Goal: Task Accomplishment & Management: Complete application form

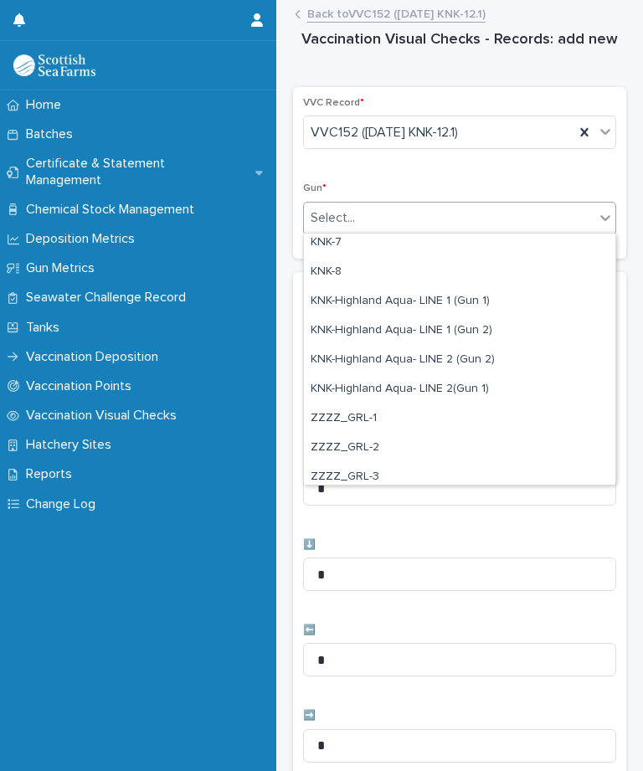
scroll to position [464, 0]
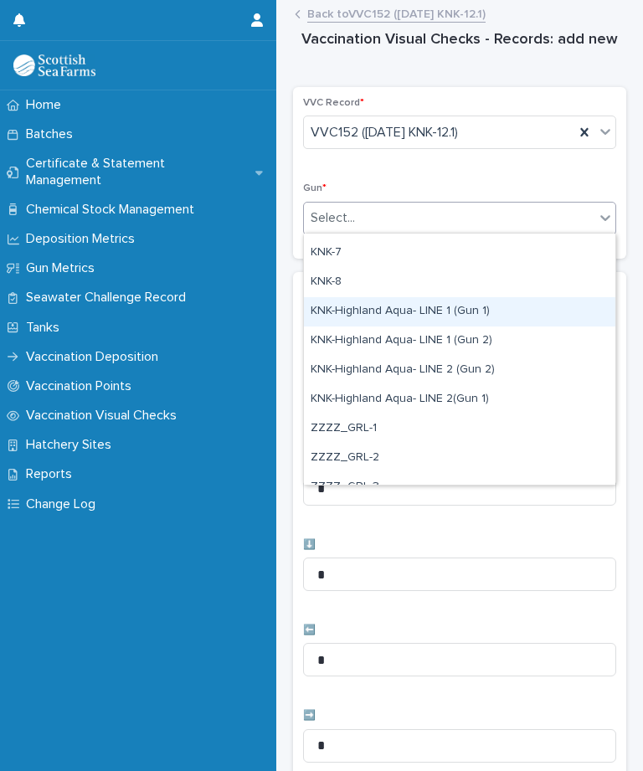
click at [508, 313] on div "KNK-Highland Aqua- LINE 1 (Gun 1)" at bounding box center [460, 311] width 312 height 29
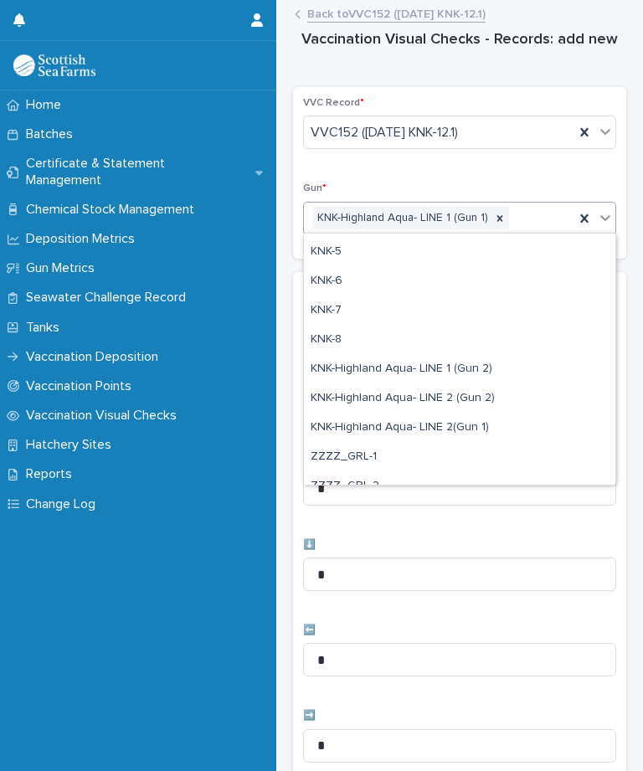
scroll to position [415, 0]
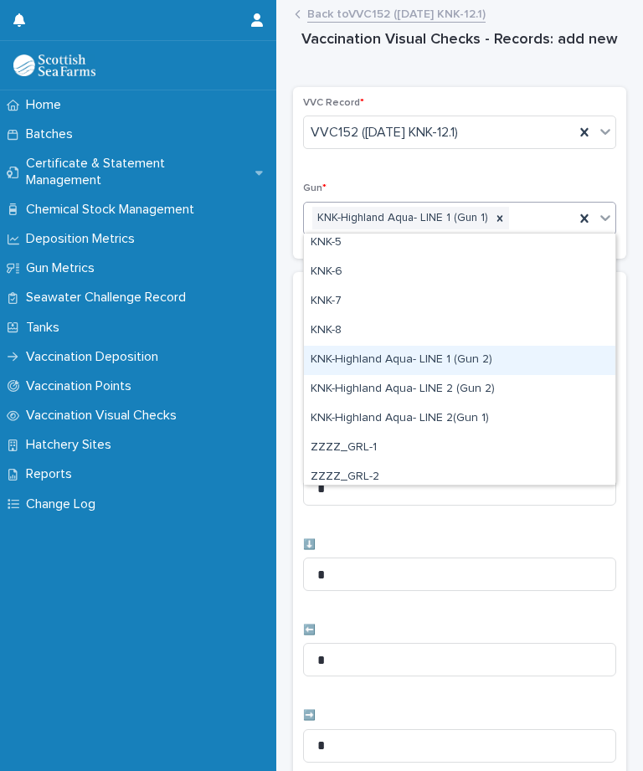
click at [492, 358] on div "KNK-Highland Aqua- LINE 1 (Gun 2)" at bounding box center [460, 360] width 312 height 29
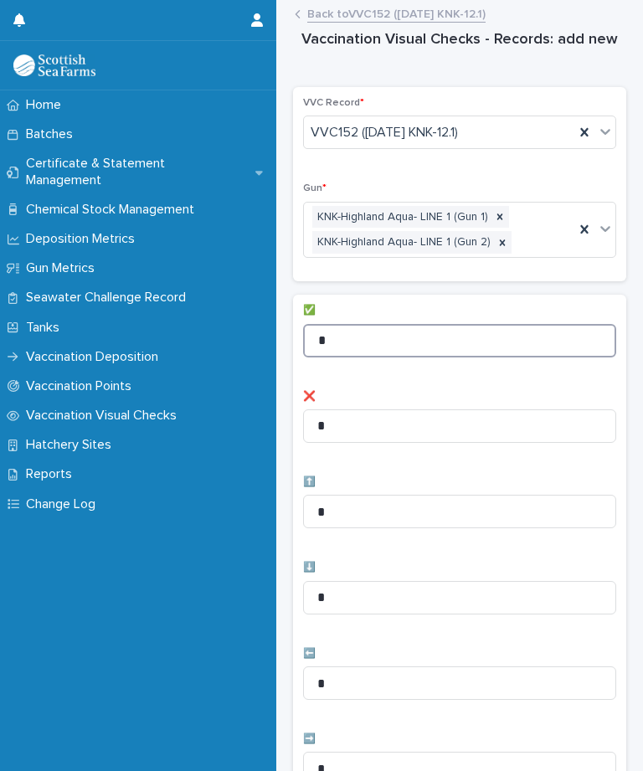
click at [398, 335] on input "*" at bounding box center [459, 341] width 313 height 34
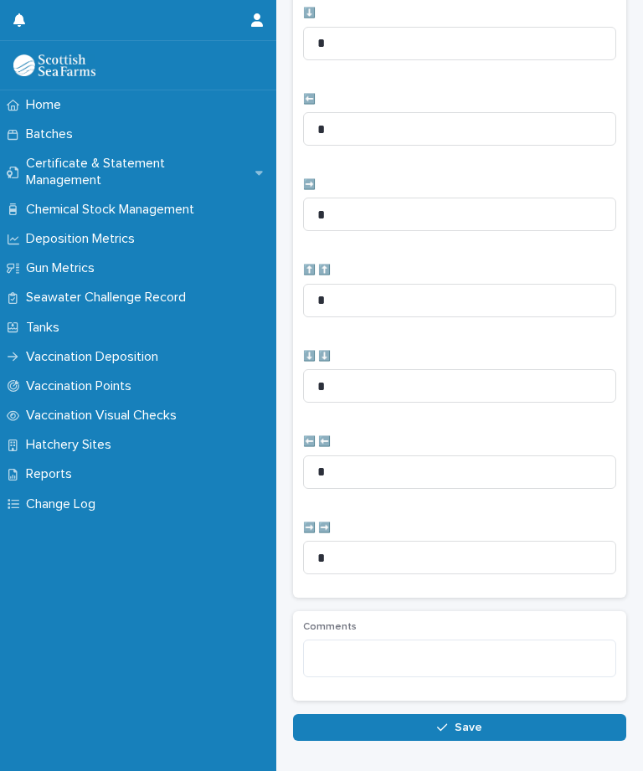
scroll to position [548, 0]
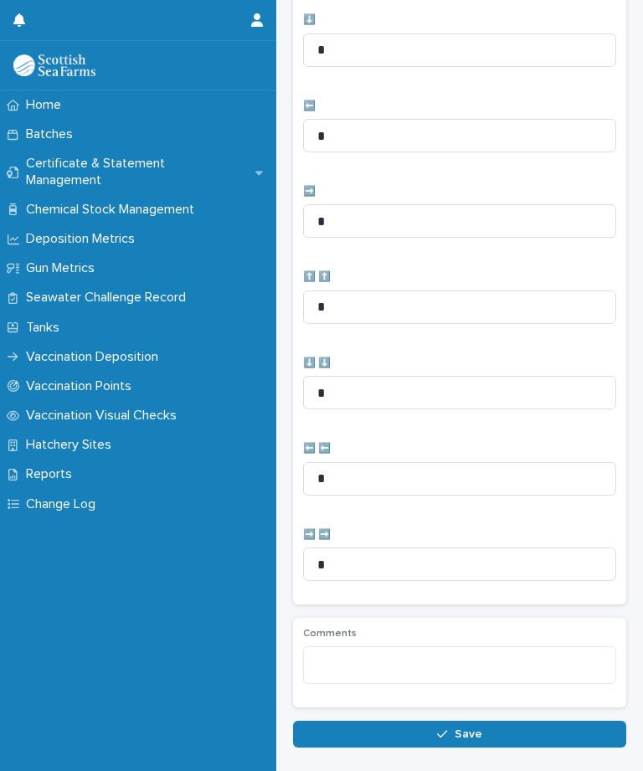
type input "**"
click at [403, 126] on input "*" at bounding box center [459, 136] width 313 height 34
type input "*"
click at [366, 216] on input "*" at bounding box center [459, 221] width 313 height 34
type input "*"
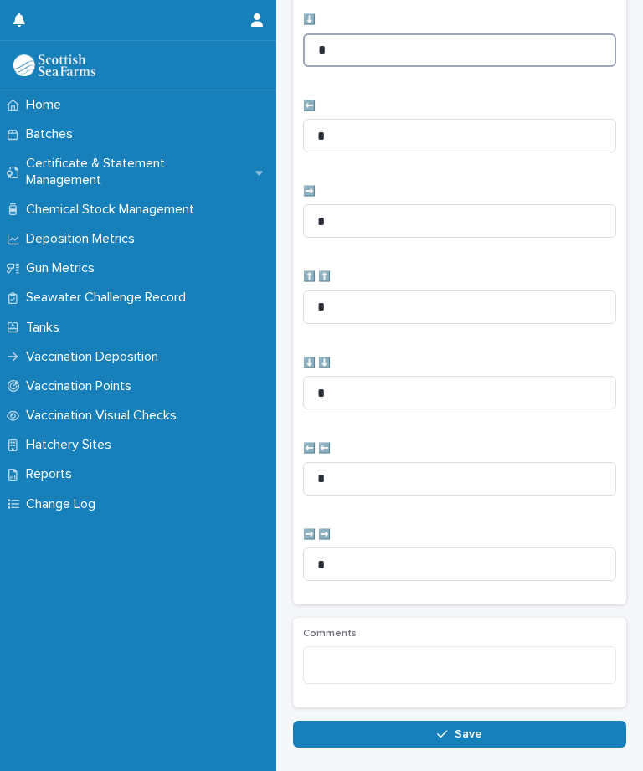
click at [351, 47] on input "*" at bounding box center [459, 51] width 313 height 34
type input "*"
click at [475, 730] on span "Save" at bounding box center [469, 735] width 28 height 12
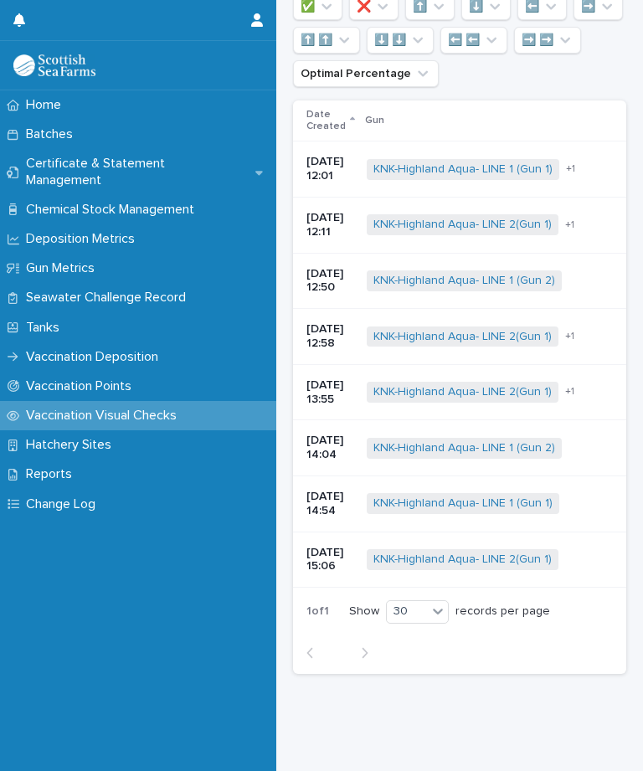
scroll to position [0, 0]
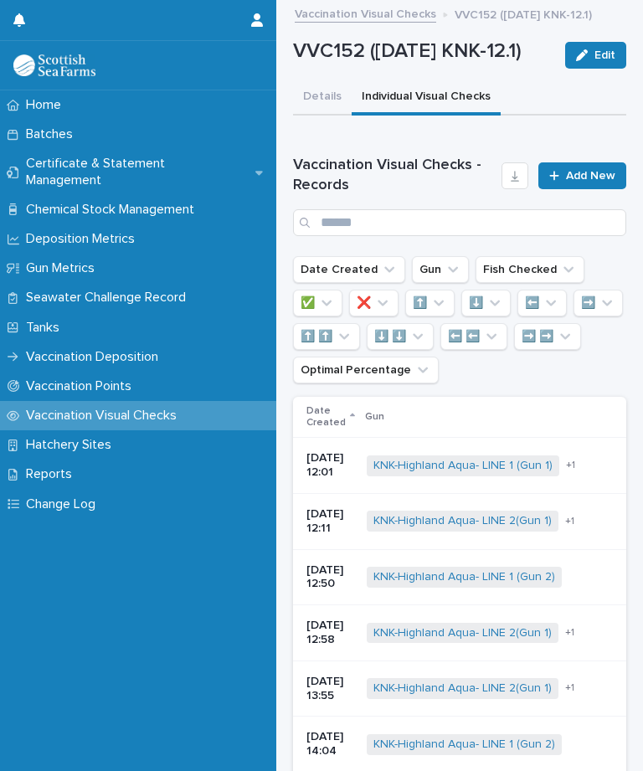
click at [580, 182] on span "Add New" at bounding box center [590, 176] width 49 height 12
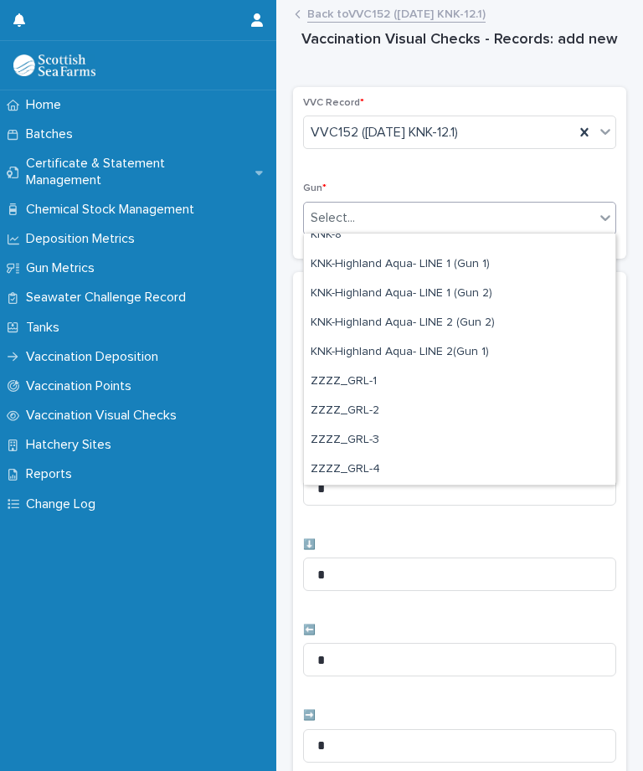
scroll to position [511, 0]
click at [427, 8] on link "Back to VVC152 ([DATE] KNK-12.1)" at bounding box center [396, 12] width 178 height 19
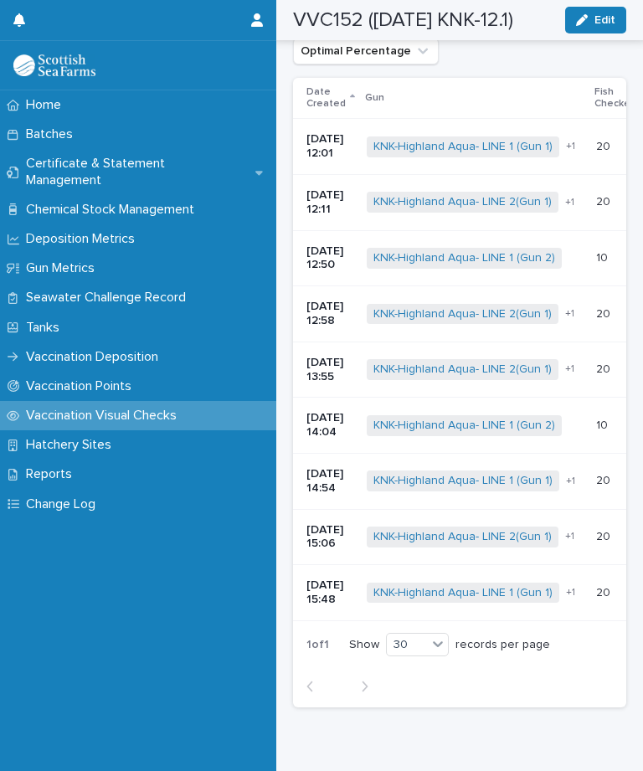
scroll to position [317, 0]
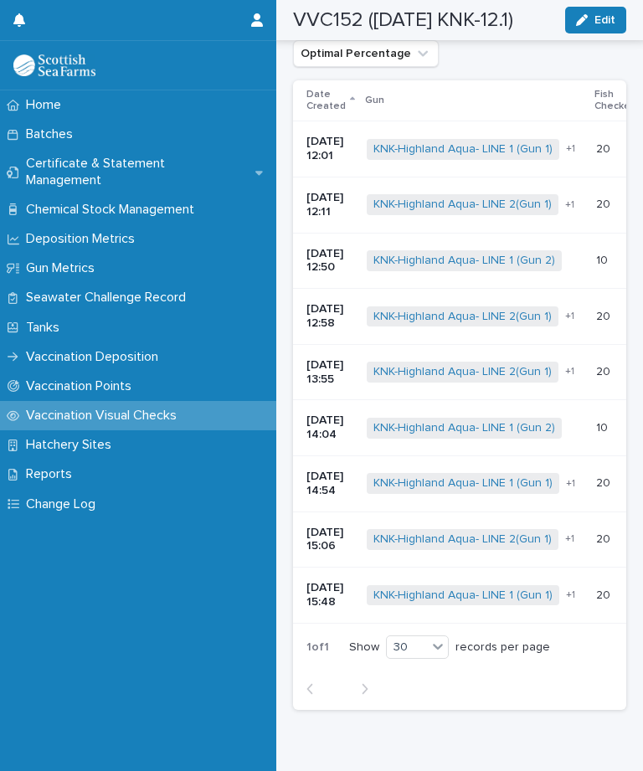
click at [575, 600] on span "+ 1" at bounding box center [570, 595] width 9 height 10
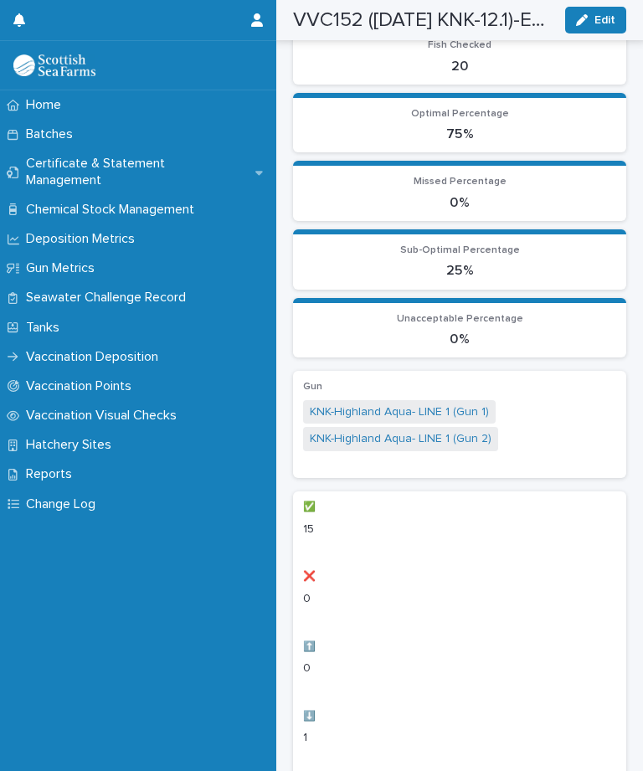
click at [619, 12] on button "Edit" at bounding box center [595, 20] width 61 height 27
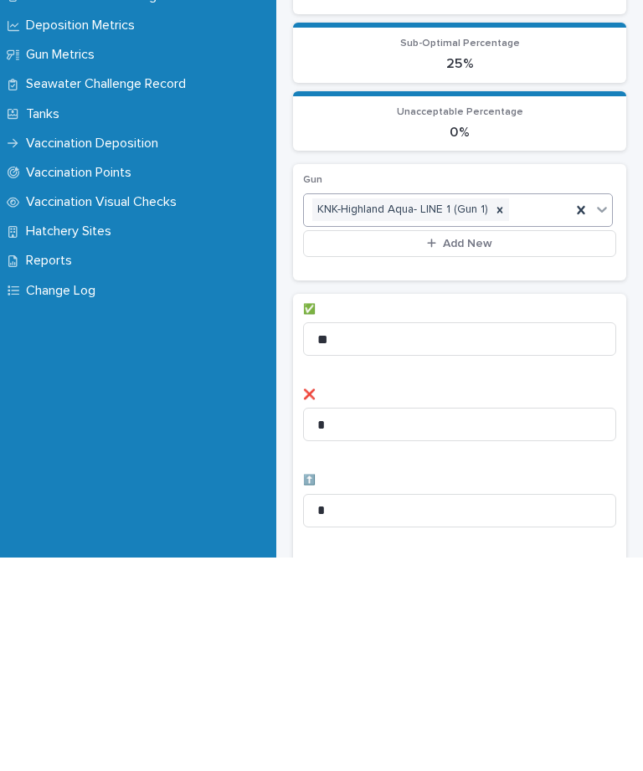
click at [501, 404] on div "option KNK-Highland Aqua- LINE 1 (Gun 2), deselected. 0 results available. Sele…" at bounding box center [459, 437] width 313 height 67
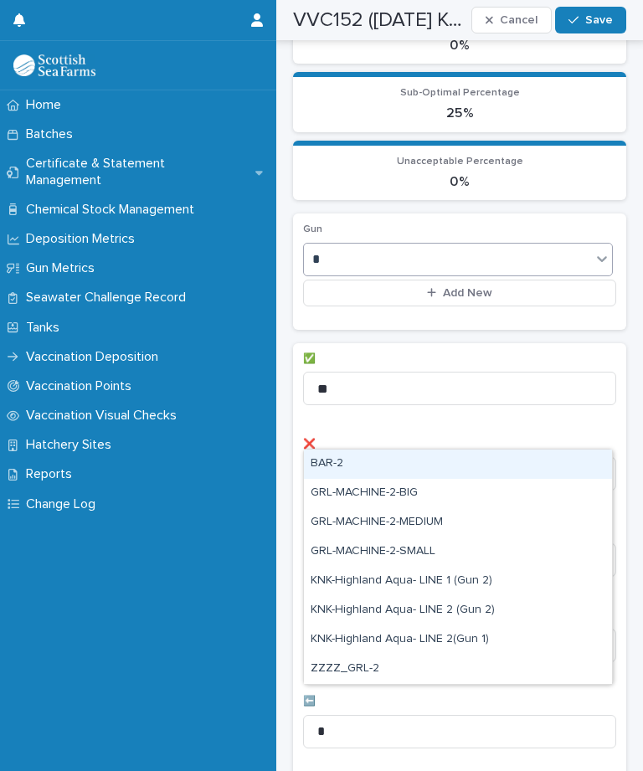
scroll to position [479, 0]
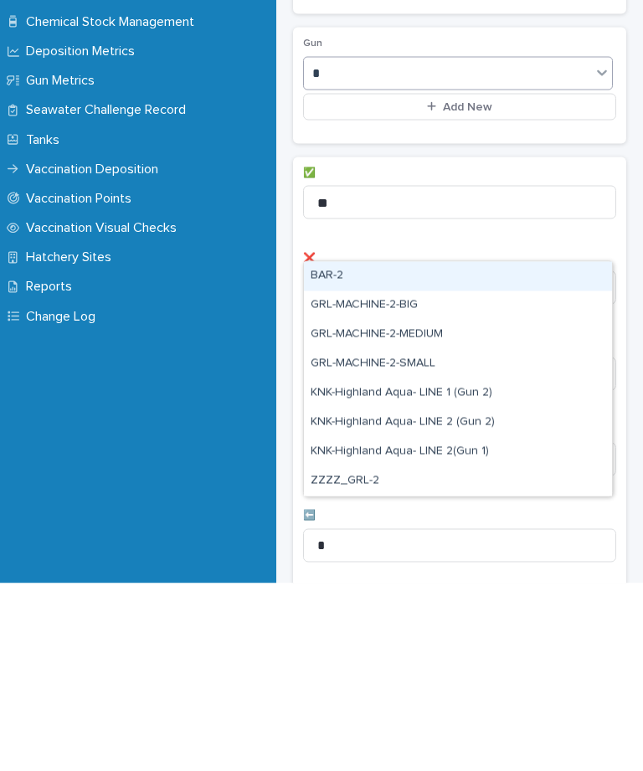
click at [471, 596] on div "KNK-Highland Aqua- LINE 2 (Gun 2)" at bounding box center [458, 610] width 308 height 29
type input "*"
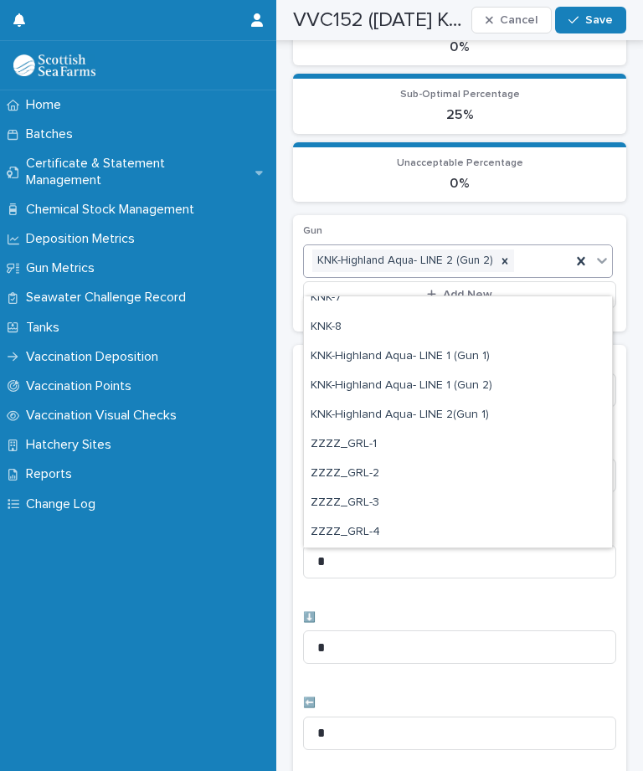
scroll to position [482, 0]
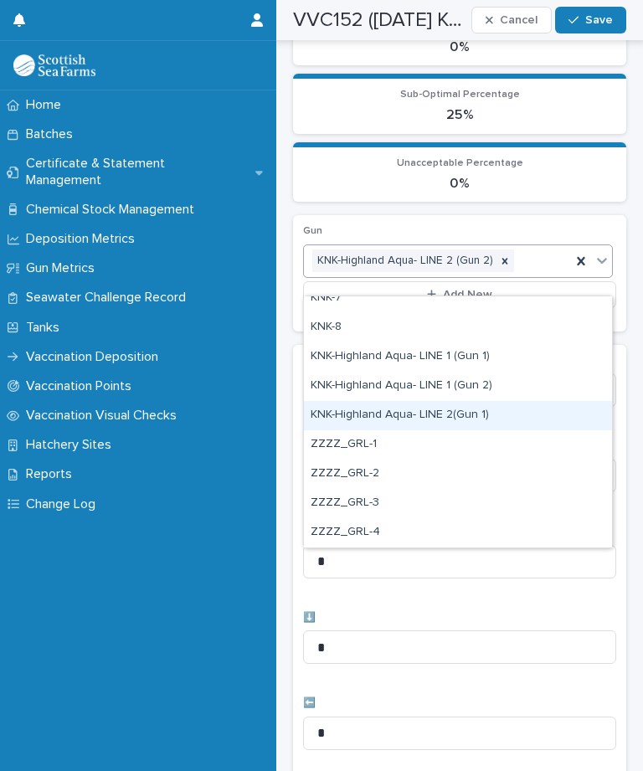
click at [445, 423] on div "KNK-Highland Aqua- LINE 2(Gun 1)" at bounding box center [458, 415] width 308 height 29
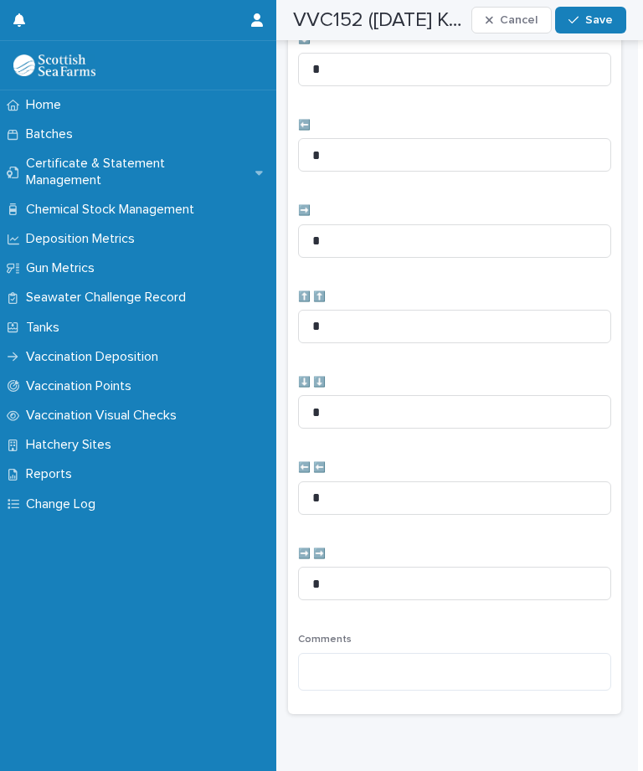
scroll to position [1080, 0]
click at [600, 7] on button "Save" at bounding box center [590, 20] width 71 height 27
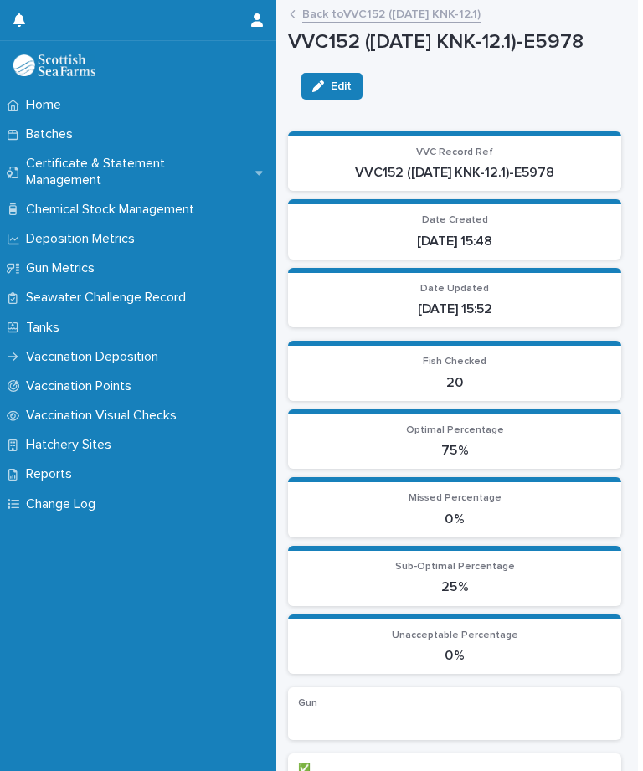
scroll to position [0, 0]
click at [393, 13] on link "Back to VVC152 ([DATE] KNK-12.1)" at bounding box center [391, 12] width 178 height 19
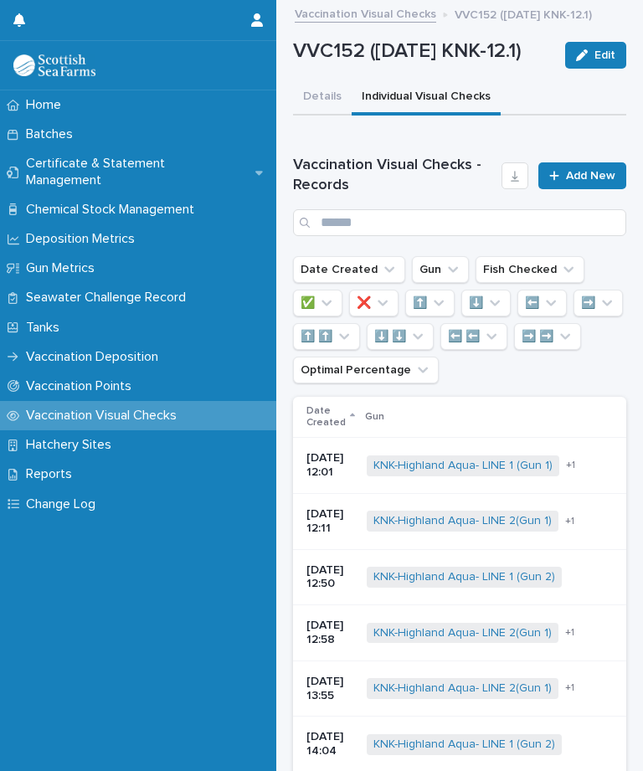
click at [599, 189] on link "Add New" at bounding box center [583, 175] width 88 height 27
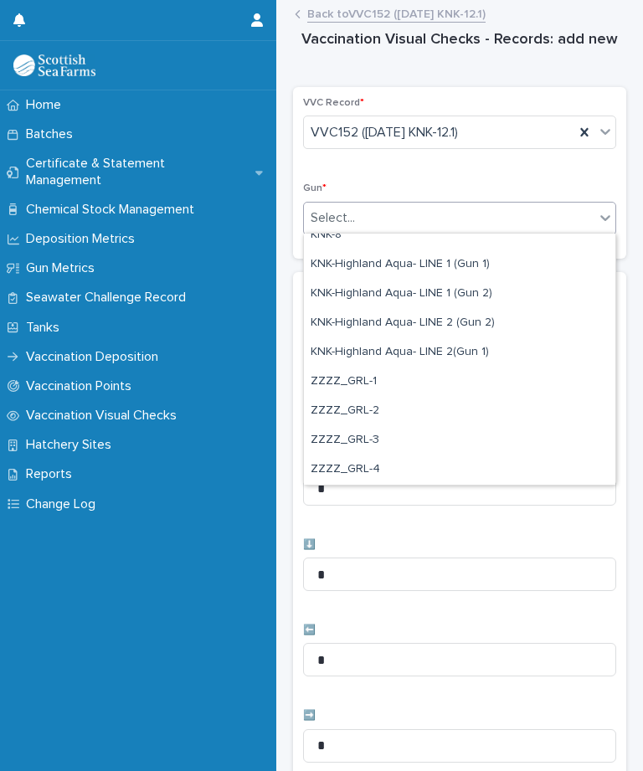
scroll to position [511, 0]
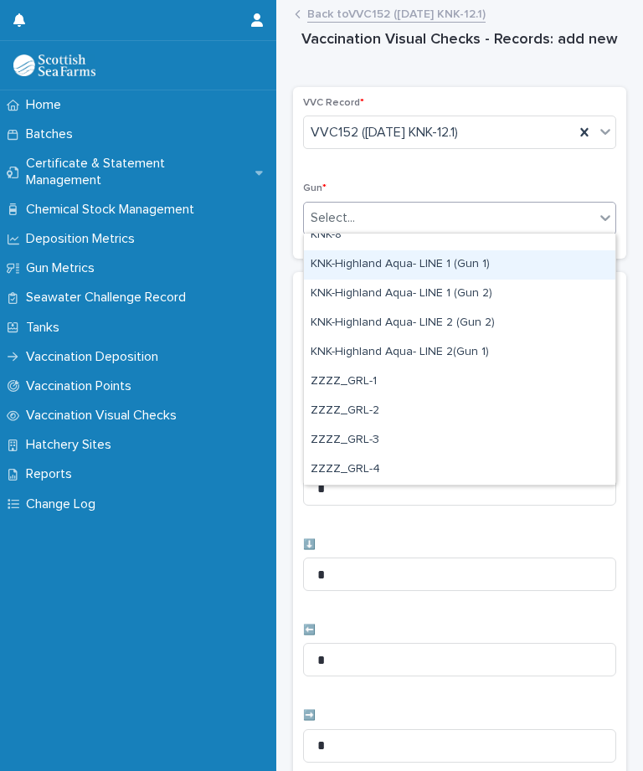
click at [457, 256] on div "KNK-Highland Aqua- LINE 1 (Gun 1)" at bounding box center [460, 264] width 312 height 29
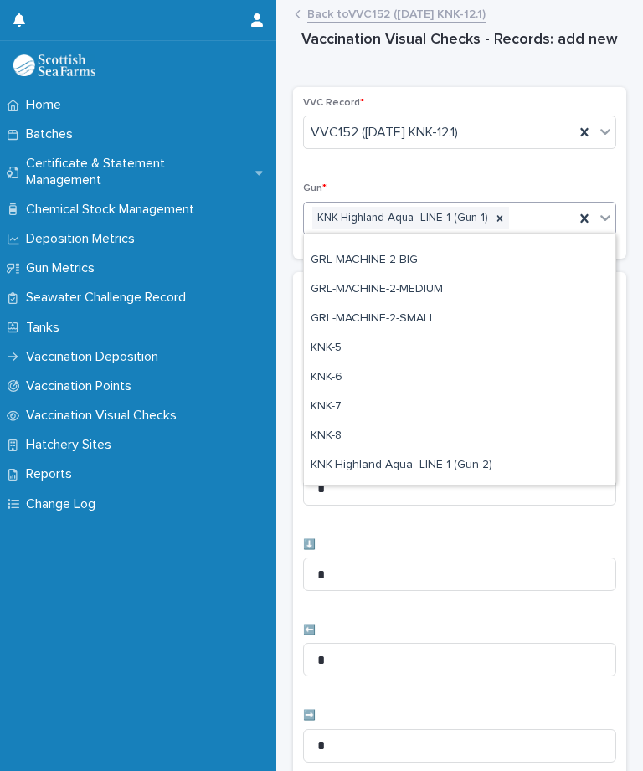
scroll to position [313, 0]
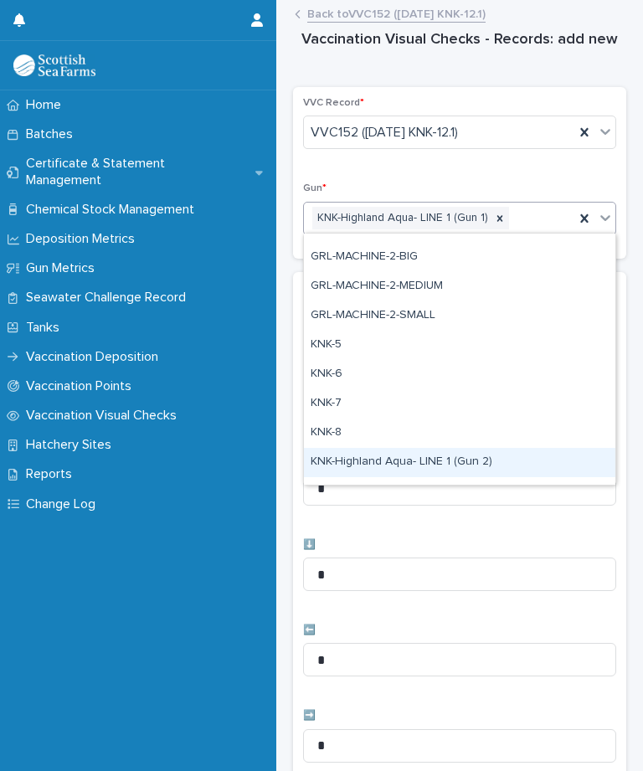
click at [471, 461] on div "KNK-Highland Aqua- LINE 1 (Gun 2)" at bounding box center [460, 462] width 312 height 29
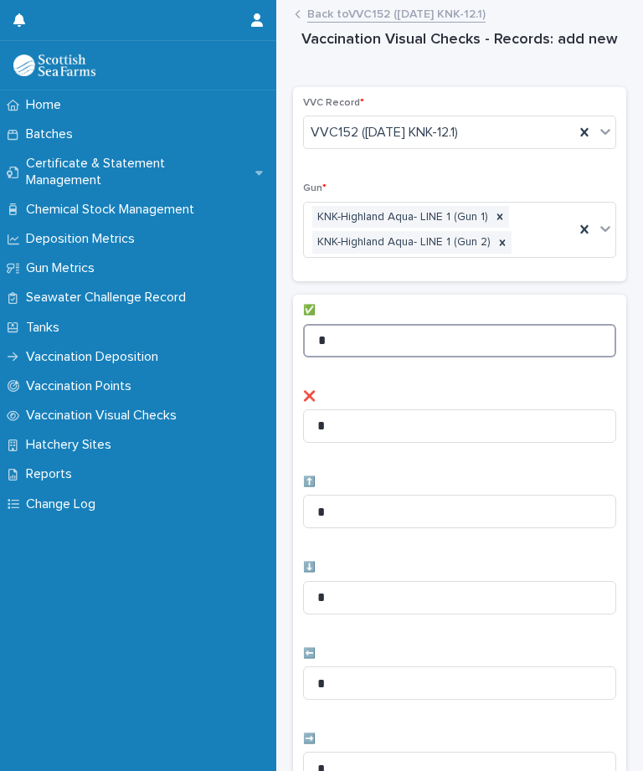
click at [392, 331] on input "*" at bounding box center [459, 341] width 313 height 34
type input "*"
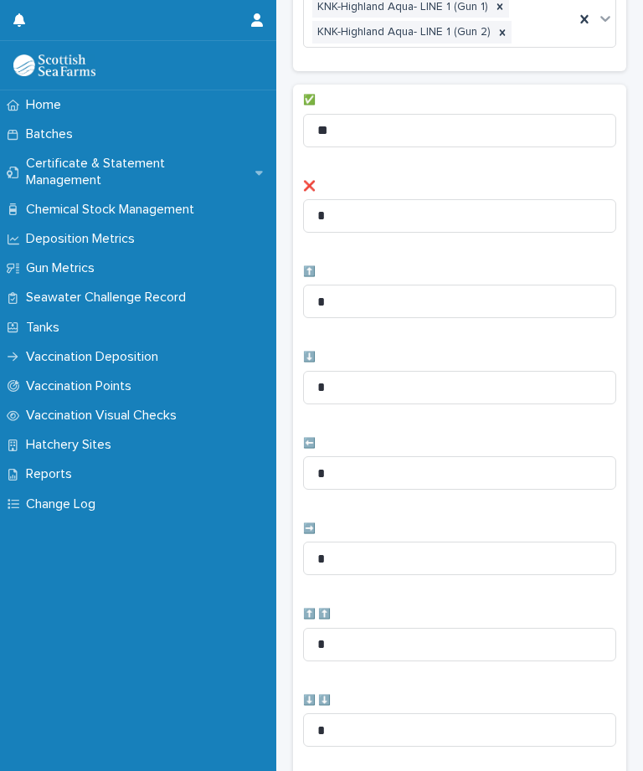
scroll to position [217, 0]
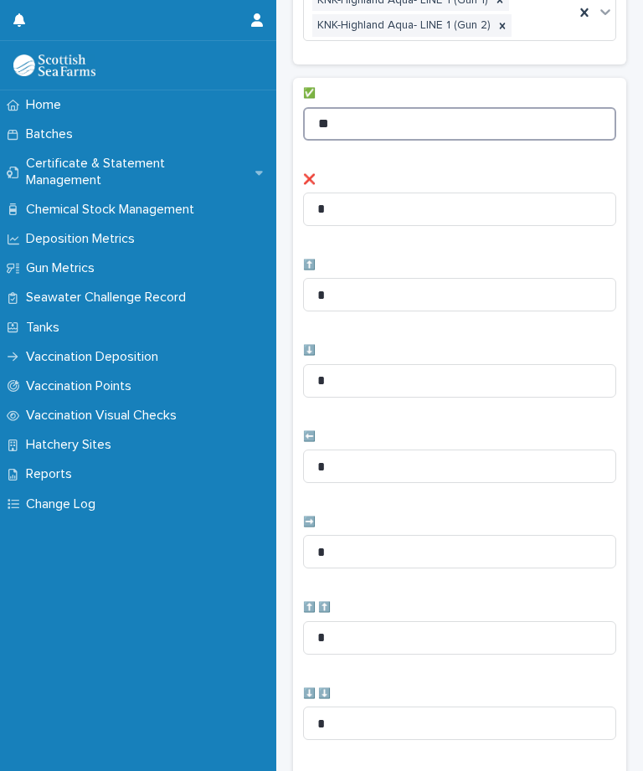
type input "**"
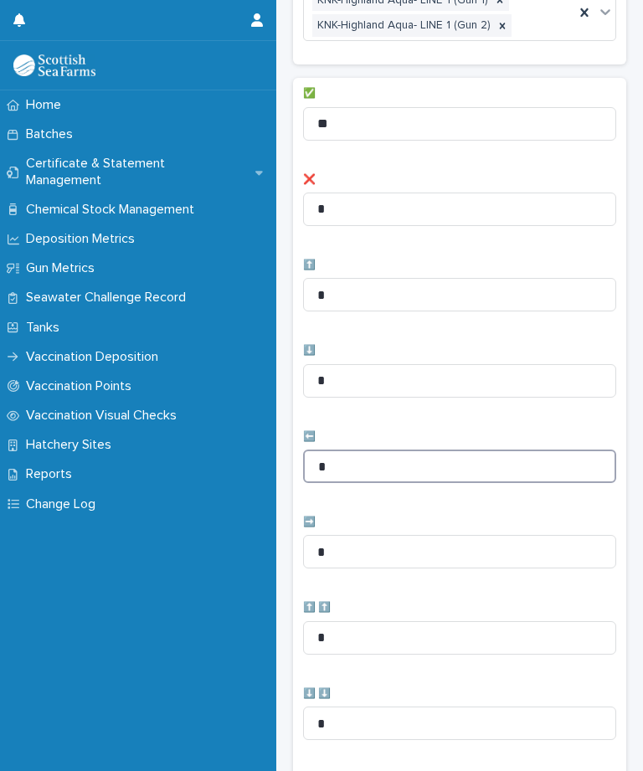
click at [410, 472] on input "*" at bounding box center [459, 467] width 313 height 34
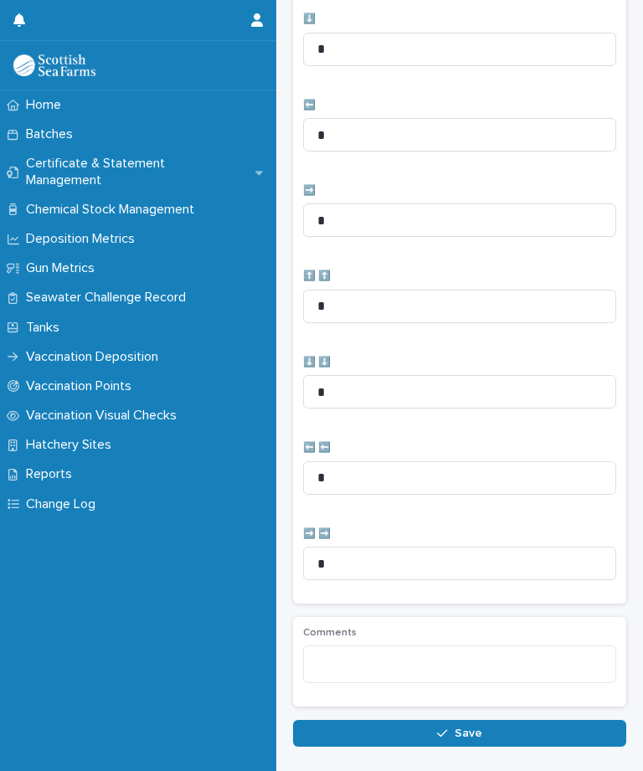
scroll to position [548, 0]
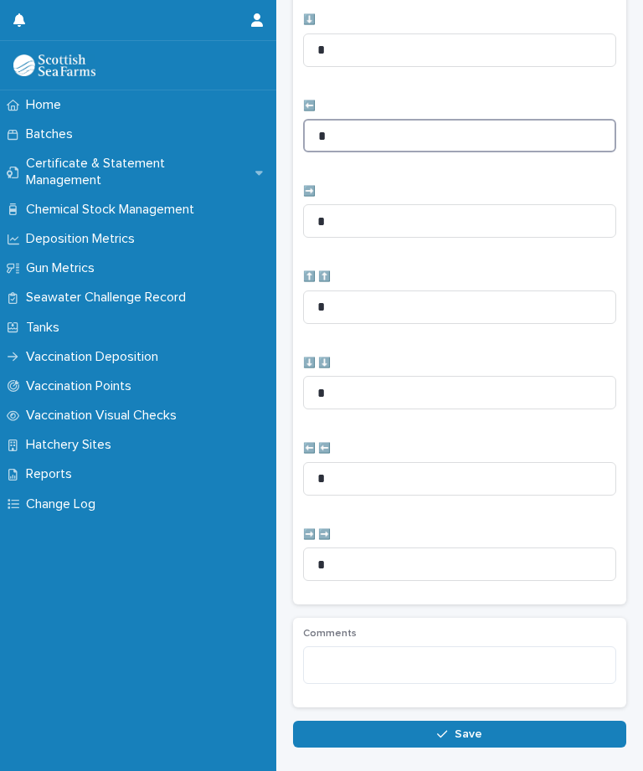
type input "*"
click at [475, 735] on button "Save" at bounding box center [459, 734] width 333 height 27
